Goal: Transaction & Acquisition: Purchase product/service

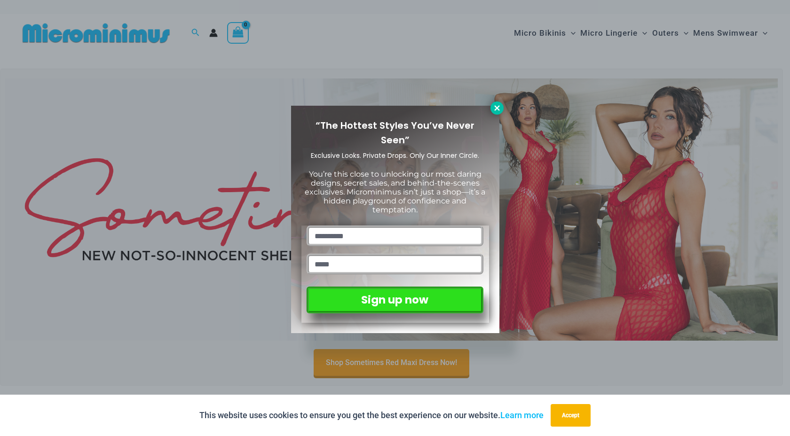
click at [495, 110] on icon at bounding box center [497, 108] width 8 height 8
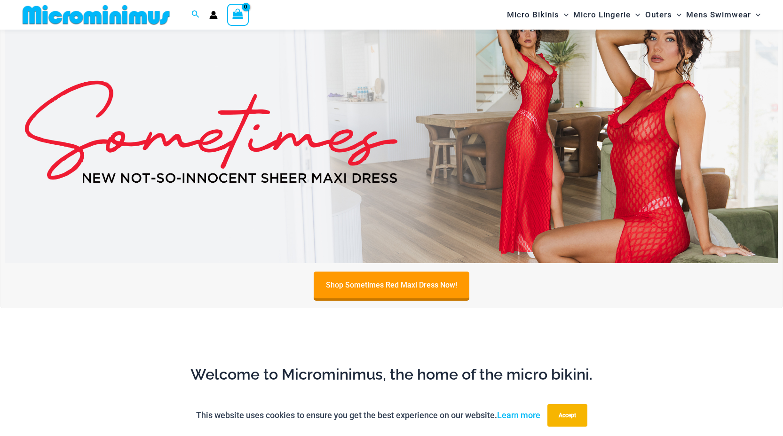
scroll to position [69, 0]
click at [470, 139] on img at bounding box center [391, 132] width 773 height 262
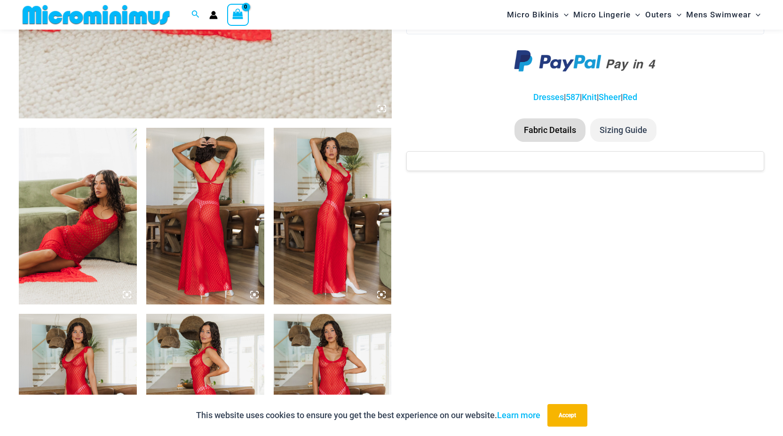
scroll to position [536, 0]
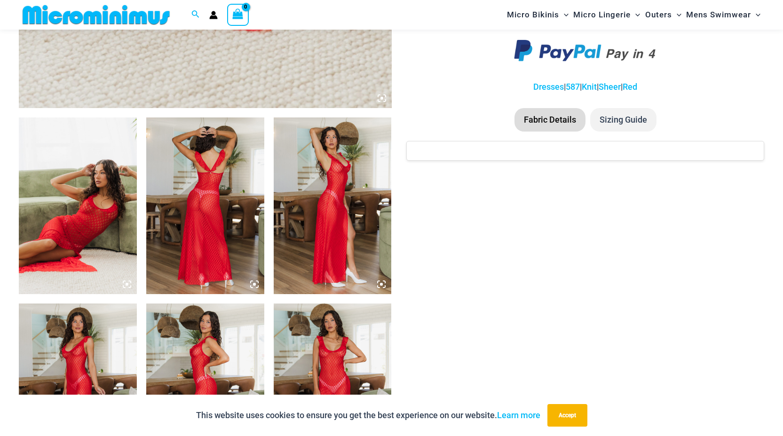
click at [97, 178] on img at bounding box center [78, 206] width 118 height 177
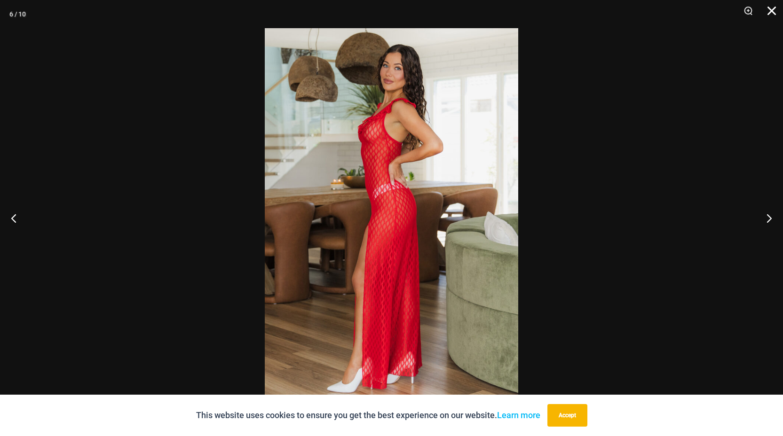
click at [772, 9] on button "Close" at bounding box center [769, 14] width 24 height 28
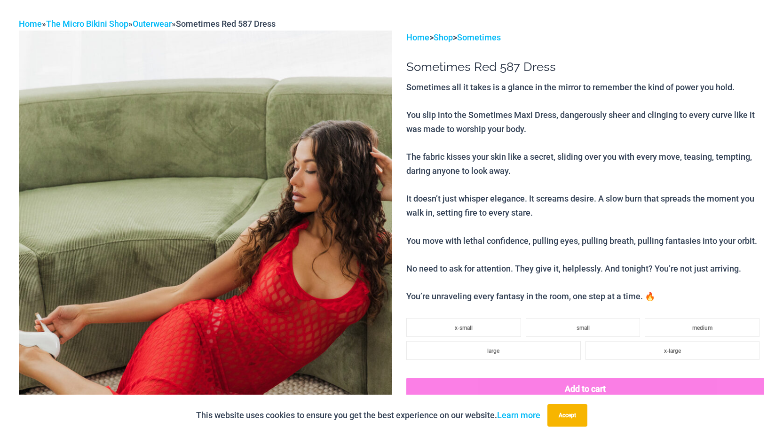
scroll to position [0, 0]
